Goal: Navigation & Orientation: Find specific page/section

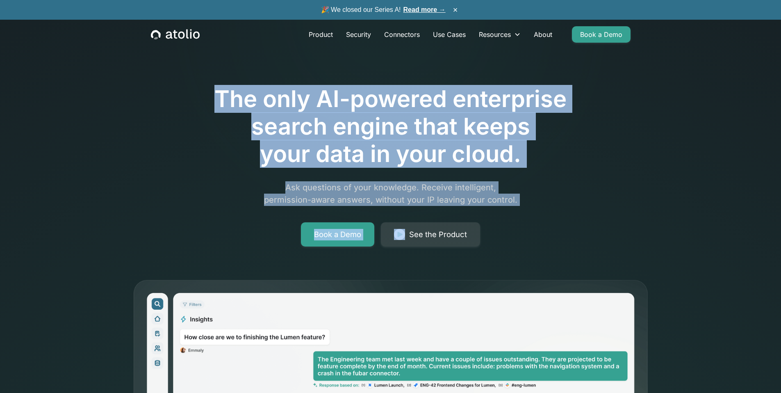
click at [532, 208] on div "The only AI-powered enterprise search engine that keeps your data in your cloud…" at bounding box center [391, 142] width 420 height 207
drag, startPoint x: 535, startPoint y: 202, endPoint x: 205, endPoint y: 99, distance: 345.0
click at [205, 99] on div "The only AI-powered enterprise search engine that keeps your data in your cloud…" at bounding box center [391, 142] width 420 height 207
click at [205, 99] on h1 "The only AI-powered enterprise search engine that keeps your data in your cloud." at bounding box center [391, 126] width 420 height 83
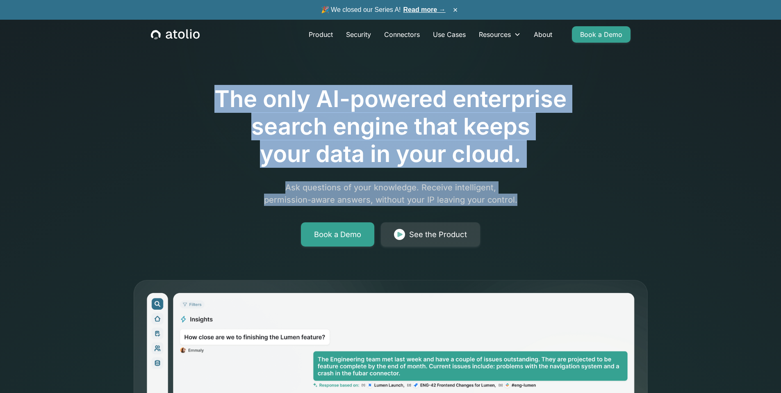
drag, startPoint x: 223, startPoint y: 103, endPoint x: 541, endPoint y: 199, distance: 332.2
click at [539, 199] on div "The only AI-powered enterprise search engine that keeps your data in your cloud…" at bounding box center [391, 142] width 420 height 207
click at [541, 199] on p "Ask questions of your knowledge. Receive intelligent, permission-aware answers,…" at bounding box center [390, 193] width 315 height 25
drag, startPoint x: 562, startPoint y: 202, endPoint x: 209, endPoint y: 100, distance: 367.1
click at [209, 100] on div "The only AI-powered enterprise search engine that keeps your data in your cloud…" at bounding box center [391, 142] width 420 height 207
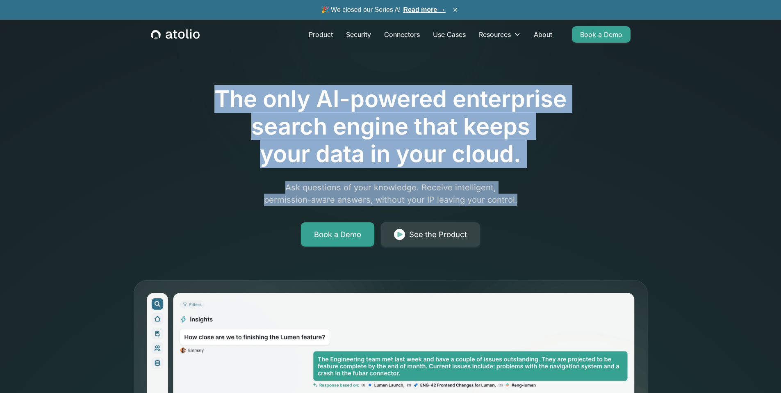
drag, startPoint x: 209, startPoint y: 100, endPoint x: 191, endPoint y: 94, distance: 19.5
click at [209, 100] on h1 "The only AI-powered enterprise search engine that keeps your data in your cloud." at bounding box center [391, 126] width 420 height 83
drag, startPoint x: 203, startPoint y: 100, endPoint x: 533, endPoint y: 205, distance: 347.2
click at [531, 205] on div "The only AI-powered enterprise search engine that keeps your data in your cloud…" at bounding box center [391, 142] width 420 height 207
drag, startPoint x: 533, startPoint y: 205, endPoint x: 543, endPoint y: 204, distance: 9.5
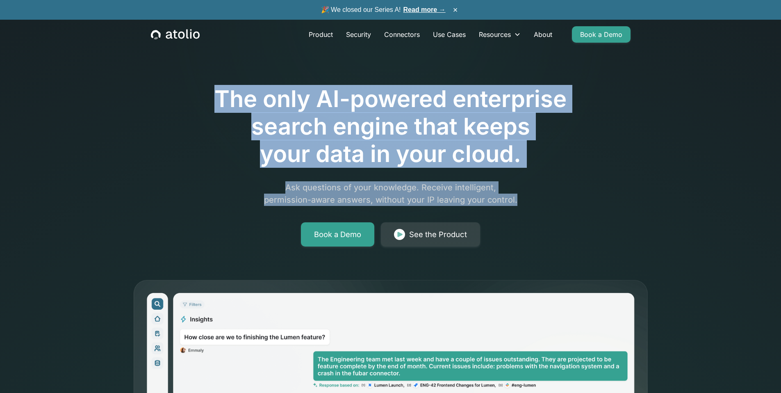
click at [534, 205] on p "Ask questions of your knowledge. Receive intelligent, permission-aware answers,…" at bounding box center [390, 193] width 315 height 25
drag, startPoint x: 533, startPoint y: 201, endPoint x: 205, endPoint y: 103, distance: 343.4
click at [205, 104] on div "The only AI-powered enterprise search engine that keeps your data in your cloud…" at bounding box center [391, 142] width 420 height 207
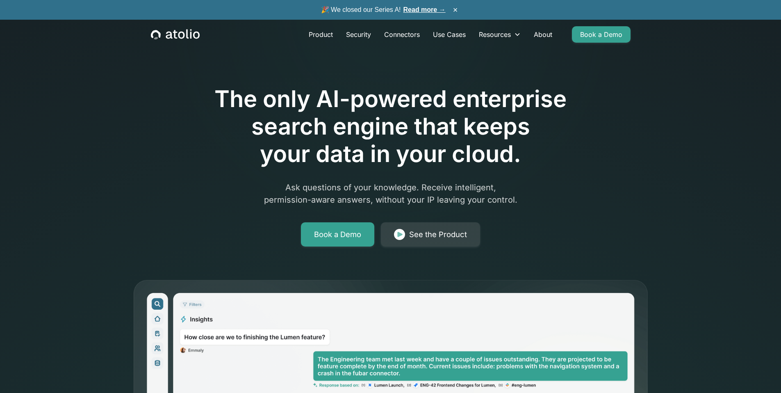
click at [204, 102] on h1 "The only AI-powered enterprise search engine that keeps your data in your cloud." at bounding box center [391, 126] width 420 height 83
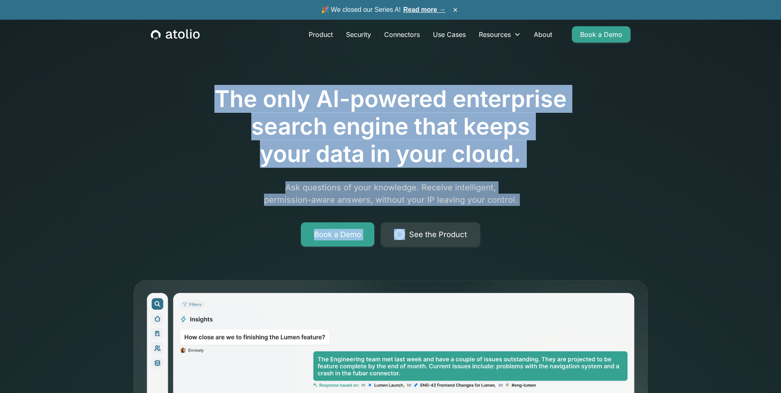
drag, startPoint x: 188, startPoint y: 94, endPoint x: 563, endPoint y: 209, distance: 392.0
click at [557, 209] on div "The only AI-powered enterprise search engine that keeps your data in your cloud…" at bounding box center [391, 142] width 420 height 207
click at [564, 209] on div "The only AI-powered enterprise search engine that keeps your data in your cloud…" at bounding box center [391, 142] width 420 height 207
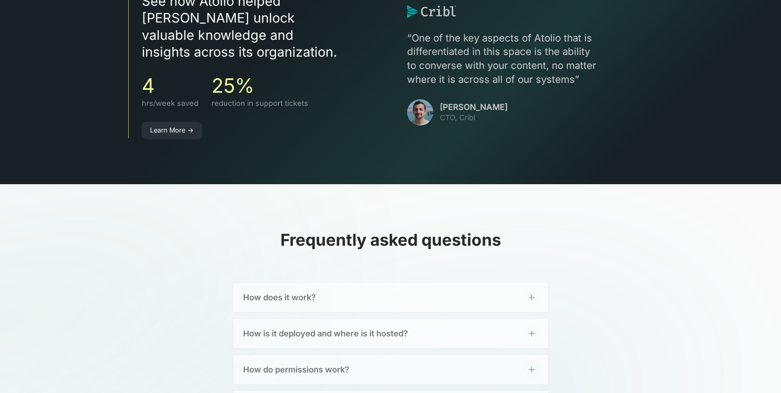
scroll to position [2869, 0]
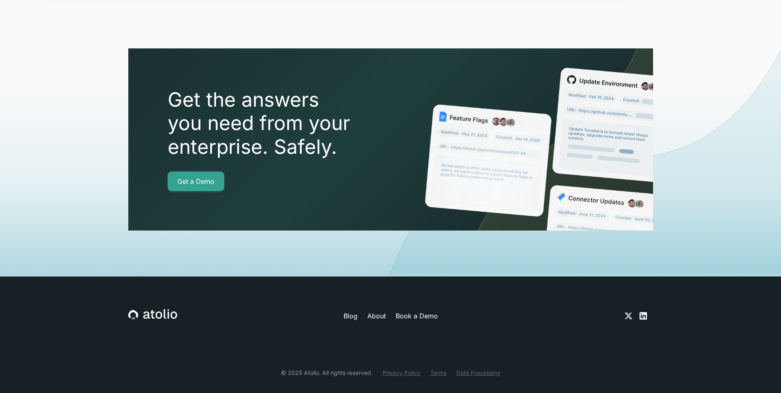
click at [377, 311] on link "About" at bounding box center [376, 316] width 18 height 10
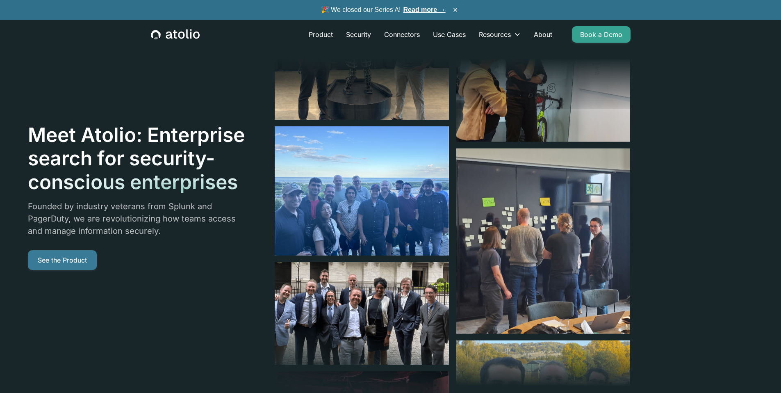
click at [75, 258] on link "See the Product" at bounding box center [62, 260] width 69 height 20
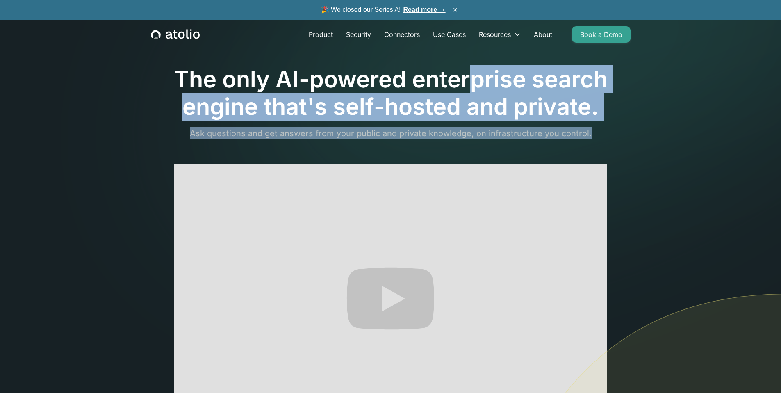
drag, startPoint x: 612, startPoint y: 139, endPoint x: 476, endPoint y: 76, distance: 149.3
click at [476, 76] on div "The only AI-powered enterprise search engine that's self-hosted and private. As…" at bounding box center [391, 251] width 480 height 371
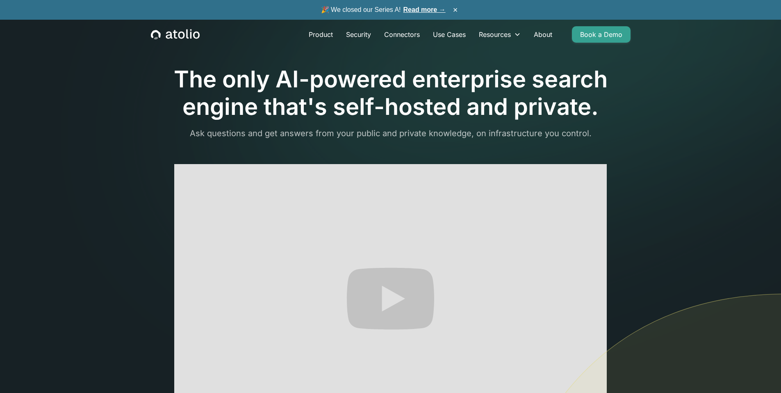
drag, startPoint x: 476, startPoint y: 76, endPoint x: 453, endPoint y: 75, distance: 23.4
click at [468, 76] on h1 "The only AI-powered enterprise search engine that's self-hosted and private." at bounding box center [391, 93] width 480 height 55
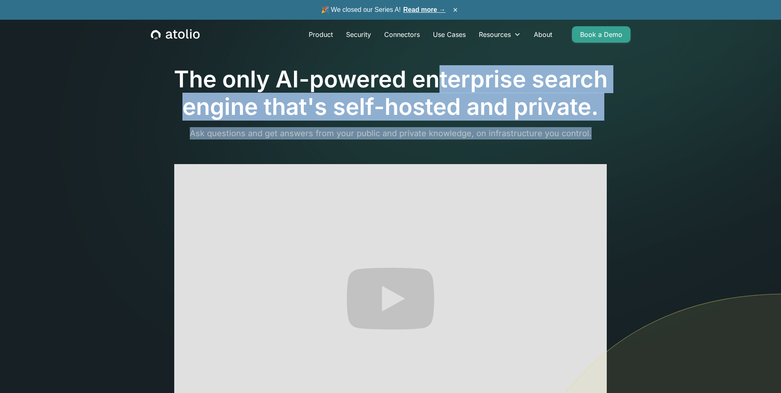
drag, startPoint x: 403, startPoint y: 71, endPoint x: 609, endPoint y: 141, distance: 216.7
click at [607, 141] on div "The only AI-powered enterprise search engine that's self-hosted and private. As…" at bounding box center [391, 251] width 480 height 371
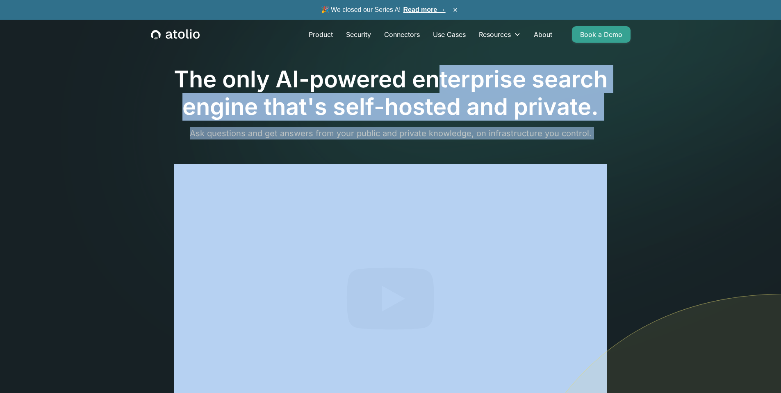
click at [609, 141] on div "The only AI-powered enterprise search engine that's self-hosted and private. As…" at bounding box center [391, 251] width 480 height 371
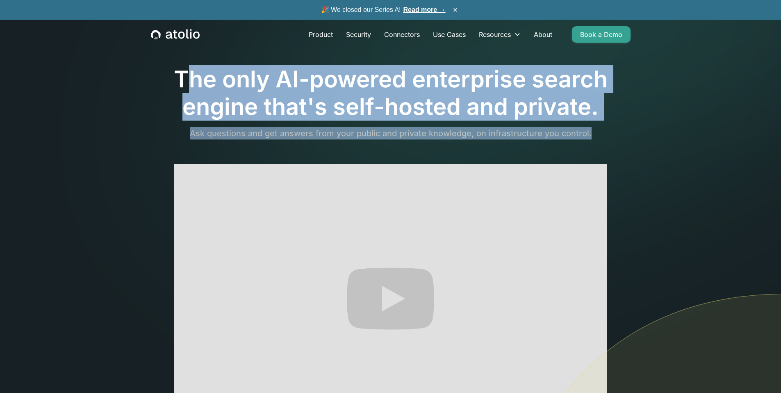
drag, startPoint x: 630, startPoint y: 136, endPoint x: 182, endPoint y: 76, distance: 452.2
click at [182, 76] on div "The only AI-powered enterprise search engine that's self-hosted and private. As…" at bounding box center [390, 332] width 499 height 533
click at [182, 76] on h1 "The only AI-powered enterprise search engine that's self-hosted and private." at bounding box center [391, 93] width 480 height 55
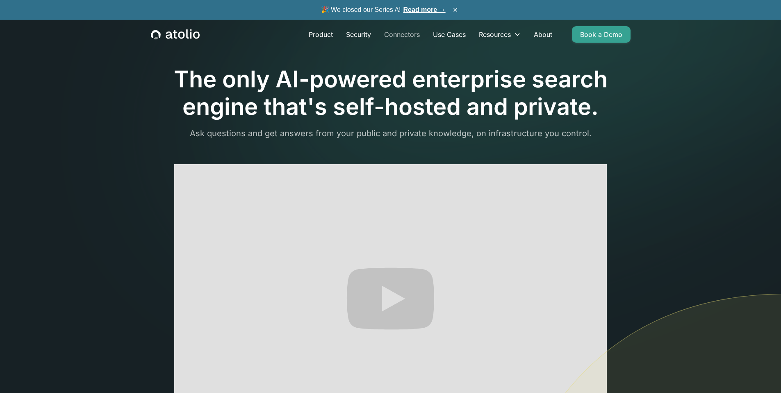
click at [397, 36] on link "Connectors" at bounding box center [402, 34] width 49 height 16
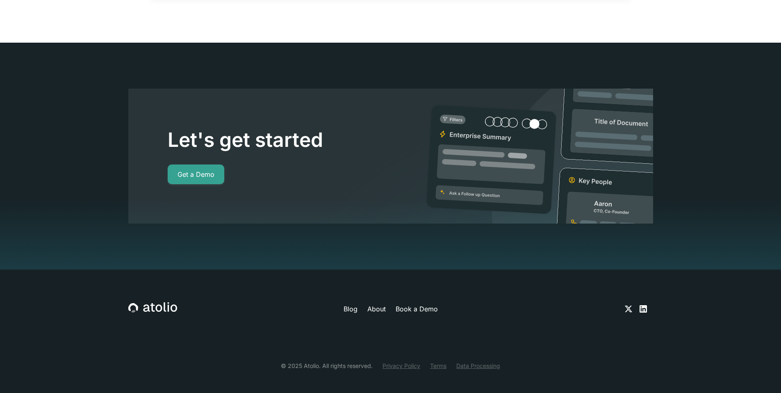
scroll to position [7394, 0]
